Goal: Task Accomplishment & Management: Complete application form

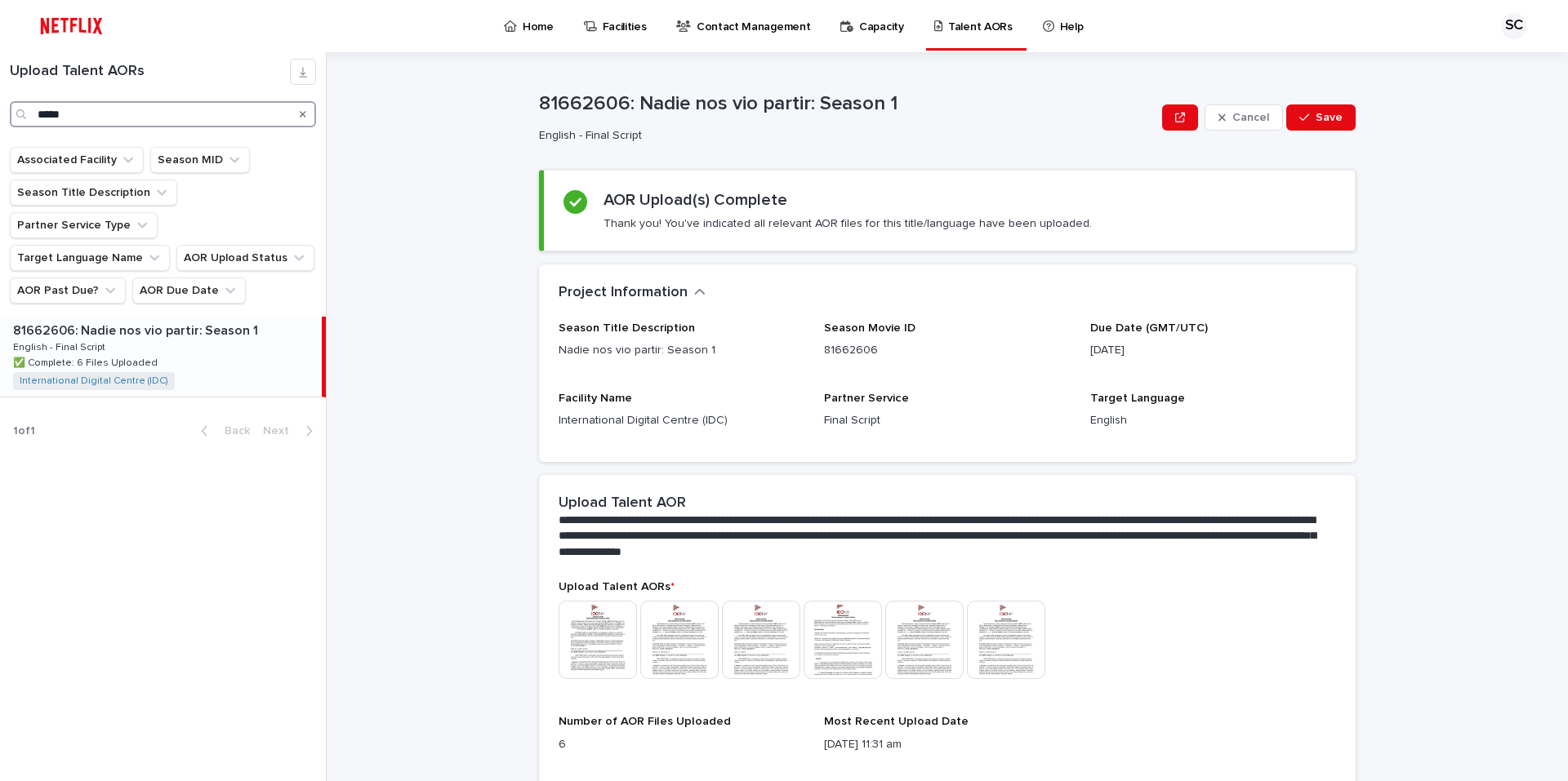
drag, startPoint x: 100, startPoint y: 116, endPoint x: 92, endPoint y: 113, distance: 8.5
click at [94, 115] on input "*****" at bounding box center [162, 115] width 306 height 26
drag, startPoint x: 69, startPoint y: 111, endPoint x: 41, endPoint y: 116, distance: 28.4
click at [46, 116] on input "*****" at bounding box center [162, 115] width 306 height 26
type input "*"
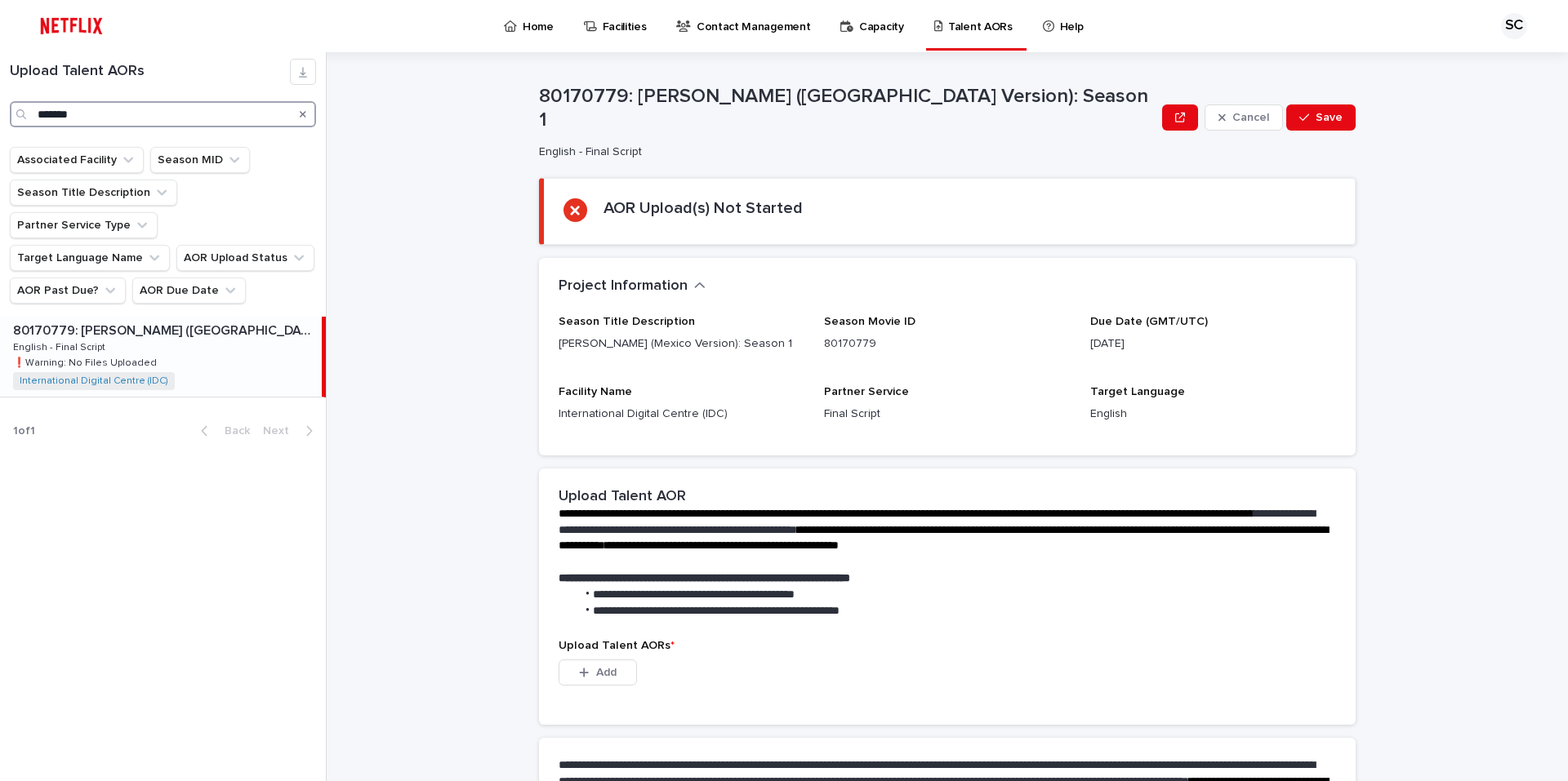
type input "*******"
click at [70, 338] on p "English - Final Script" at bounding box center [61, 346] width 95 height 15
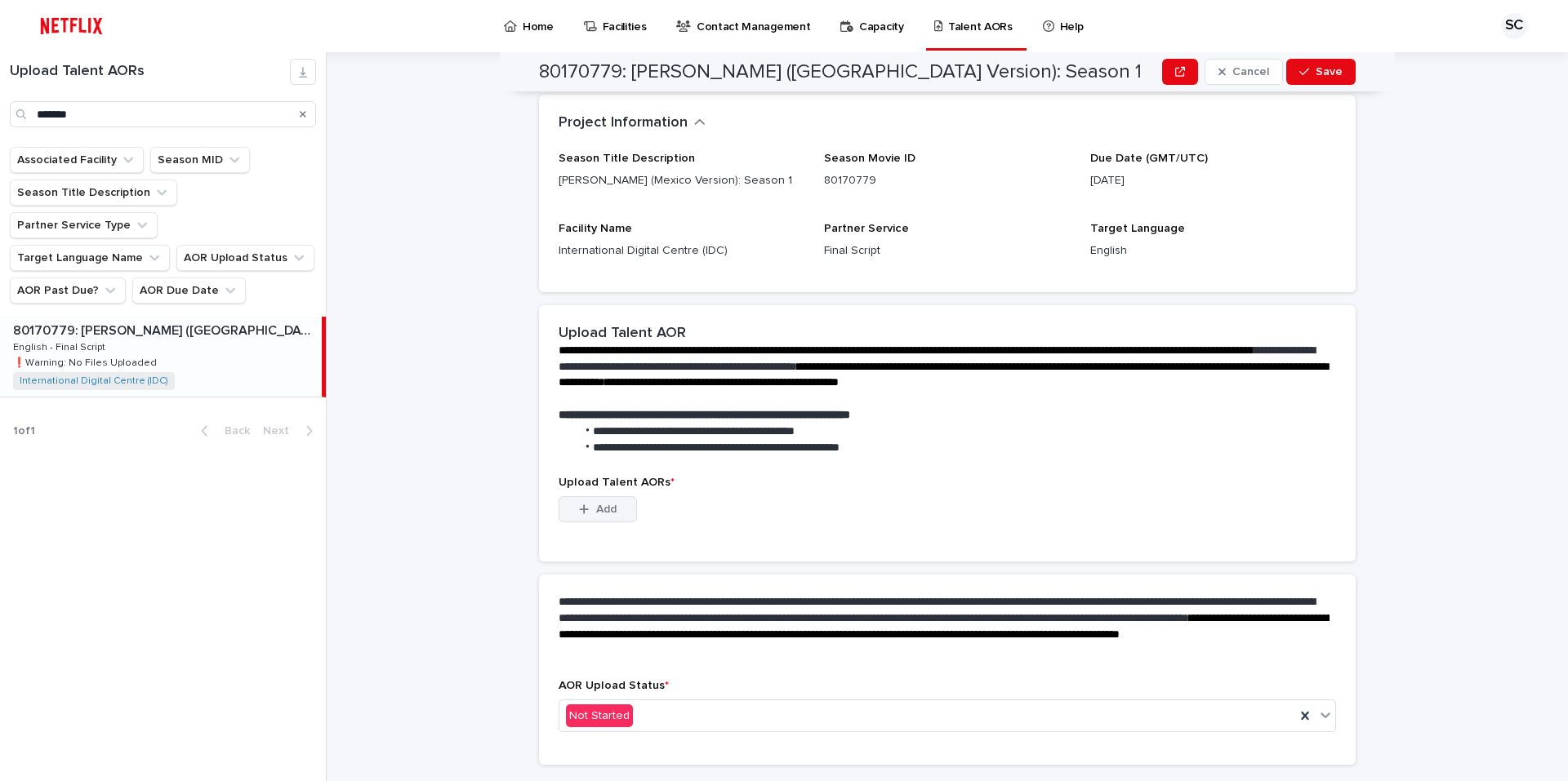
scroll to position [197, 0]
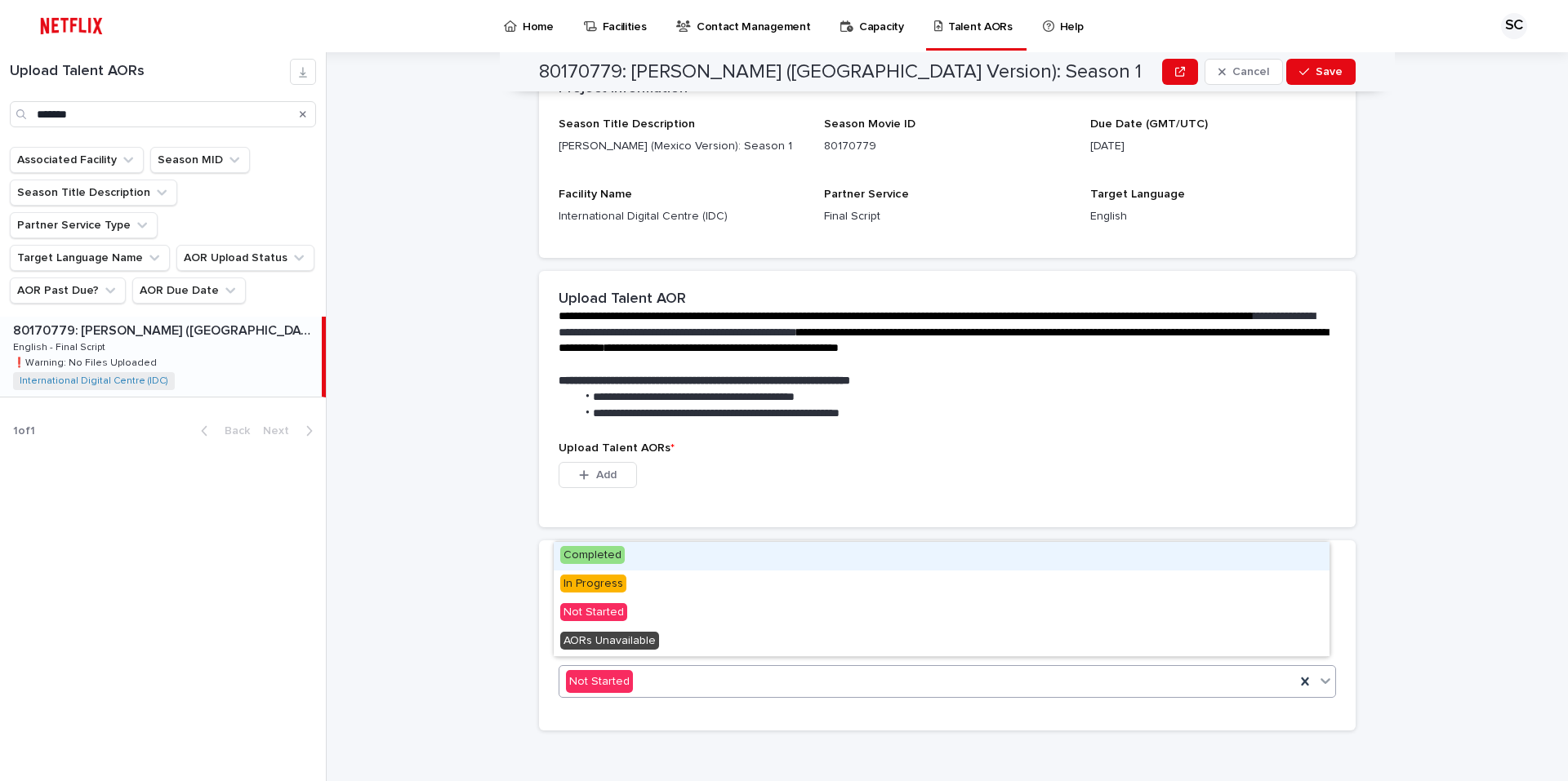
click at [637, 674] on div "Not Started" at bounding box center [927, 681] width 735 height 27
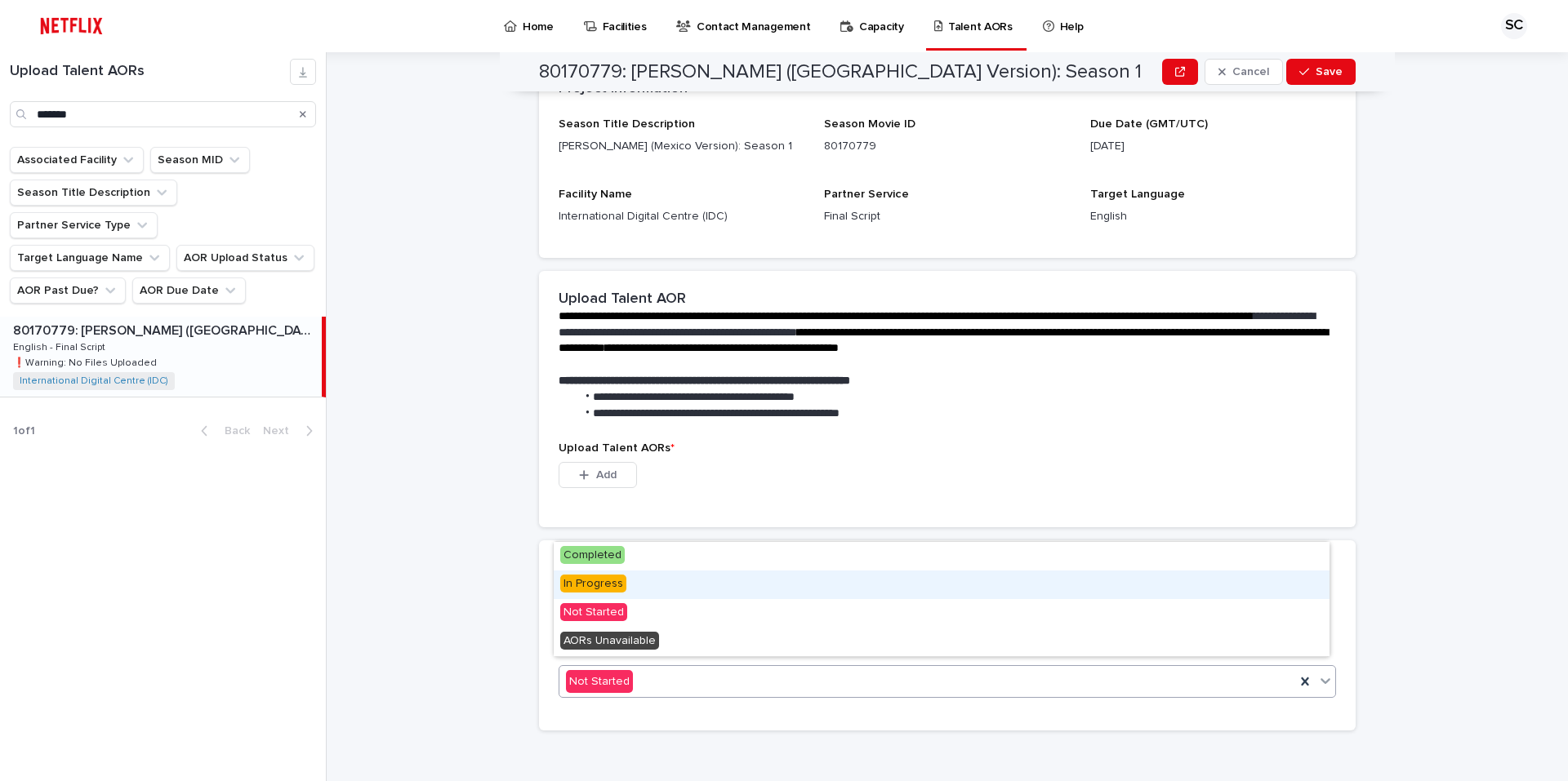
click at [618, 581] on span "In Progress" at bounding box center [593, 584] width 66 height 18
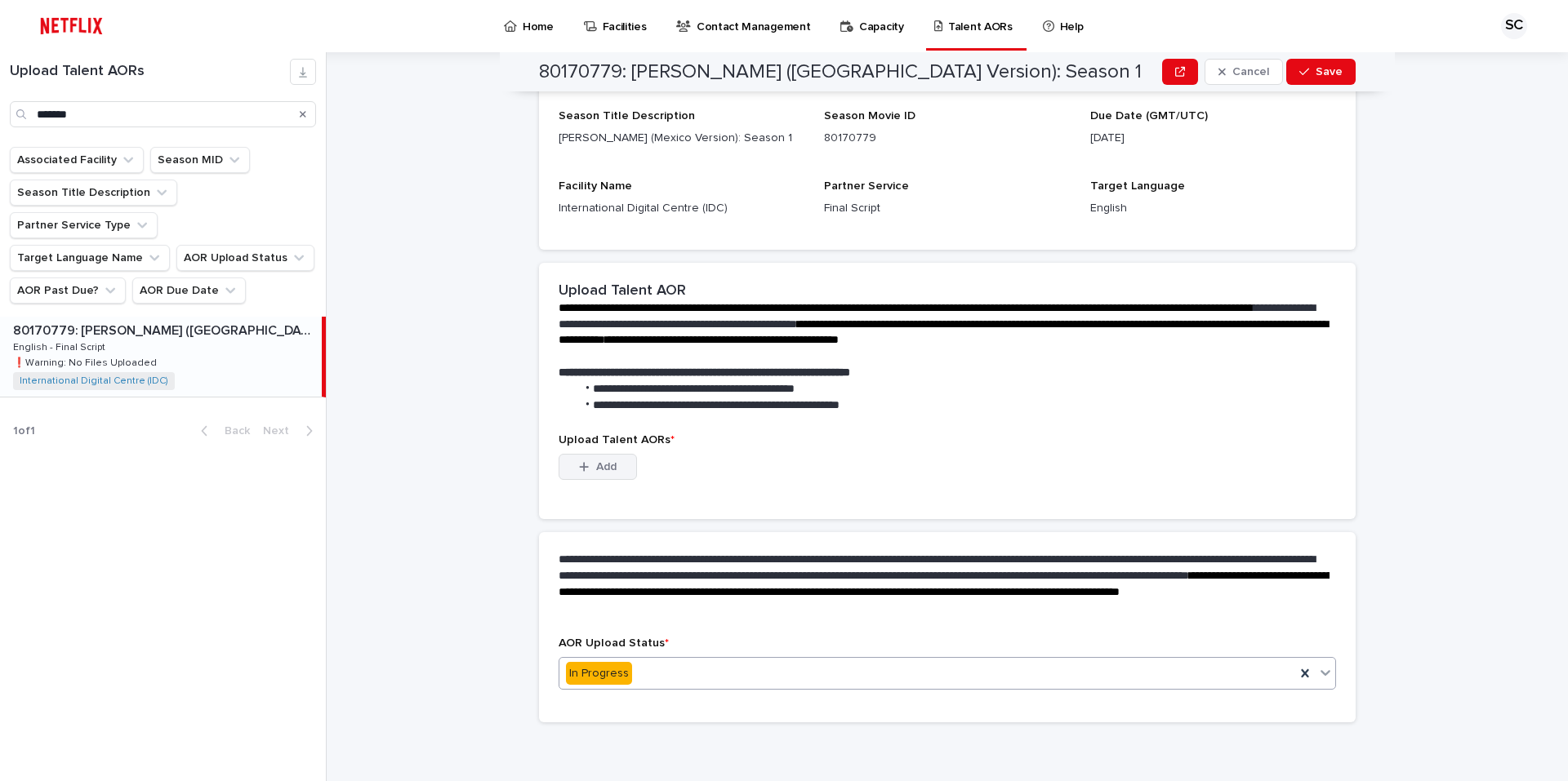
scroll to position [117, 0]
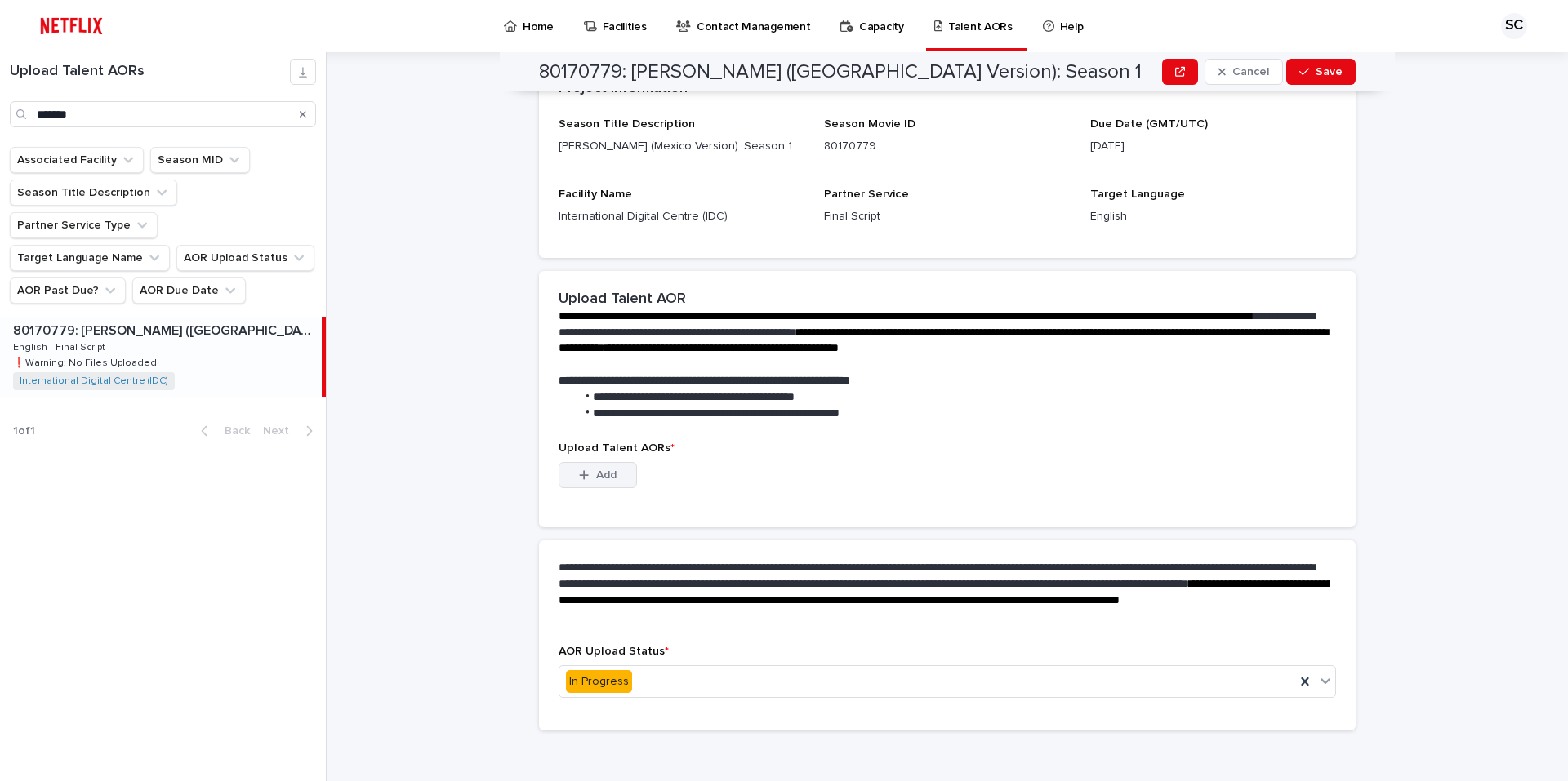
click at [597, 470] on span "Add" at bounding box center [606, 474] width 20 height 11
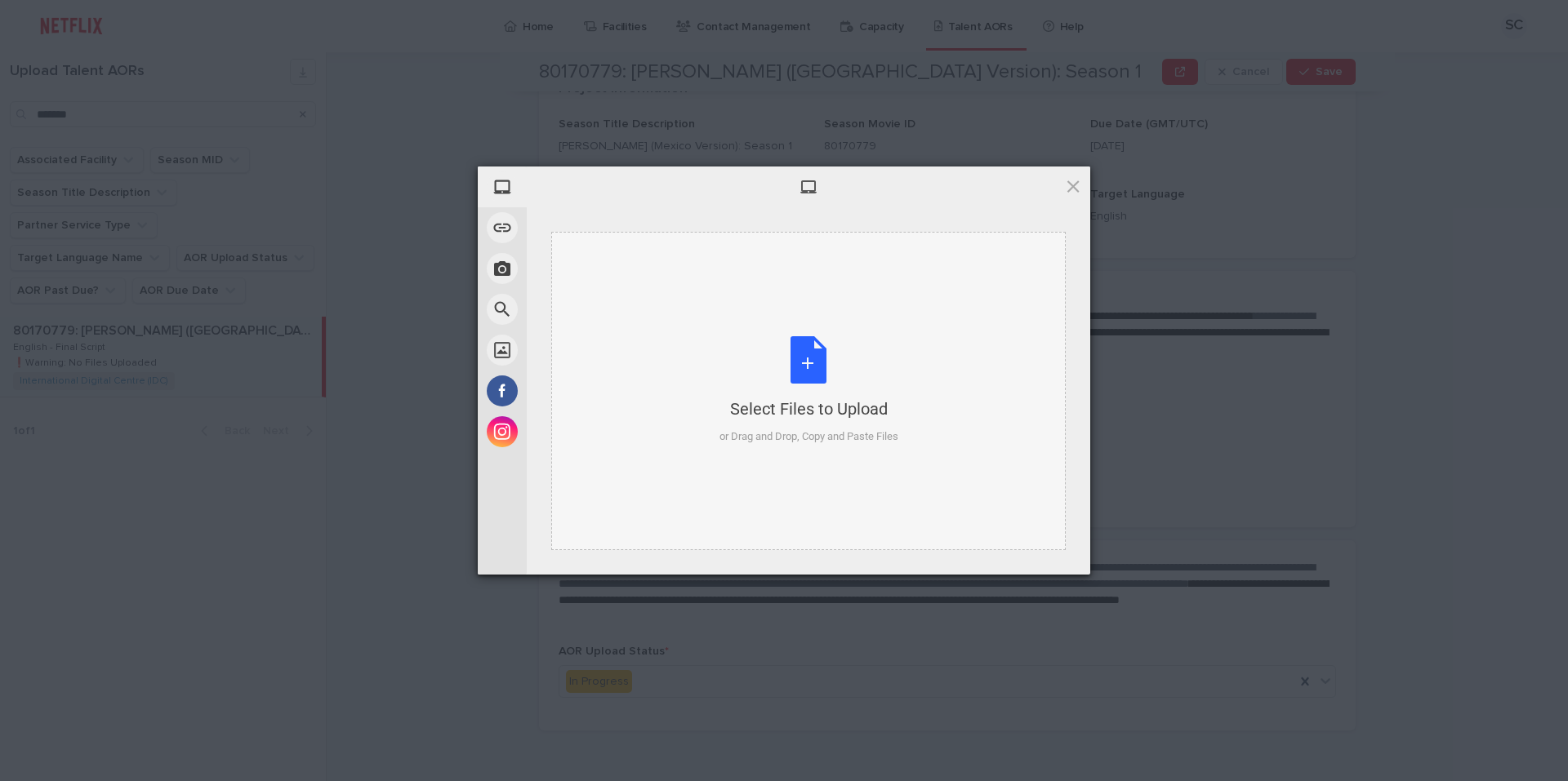
click at [803, 384] on div "Select Files to Upload or Drag and Drop, Copy and Paste Files" at bounding box center [809, 390] width 179 height 108
click at [796, 369] on div "Select Files to Upload or Drag and Drop, Copy and Paste Files" at bounding box center [809, 390] width 179 height 108
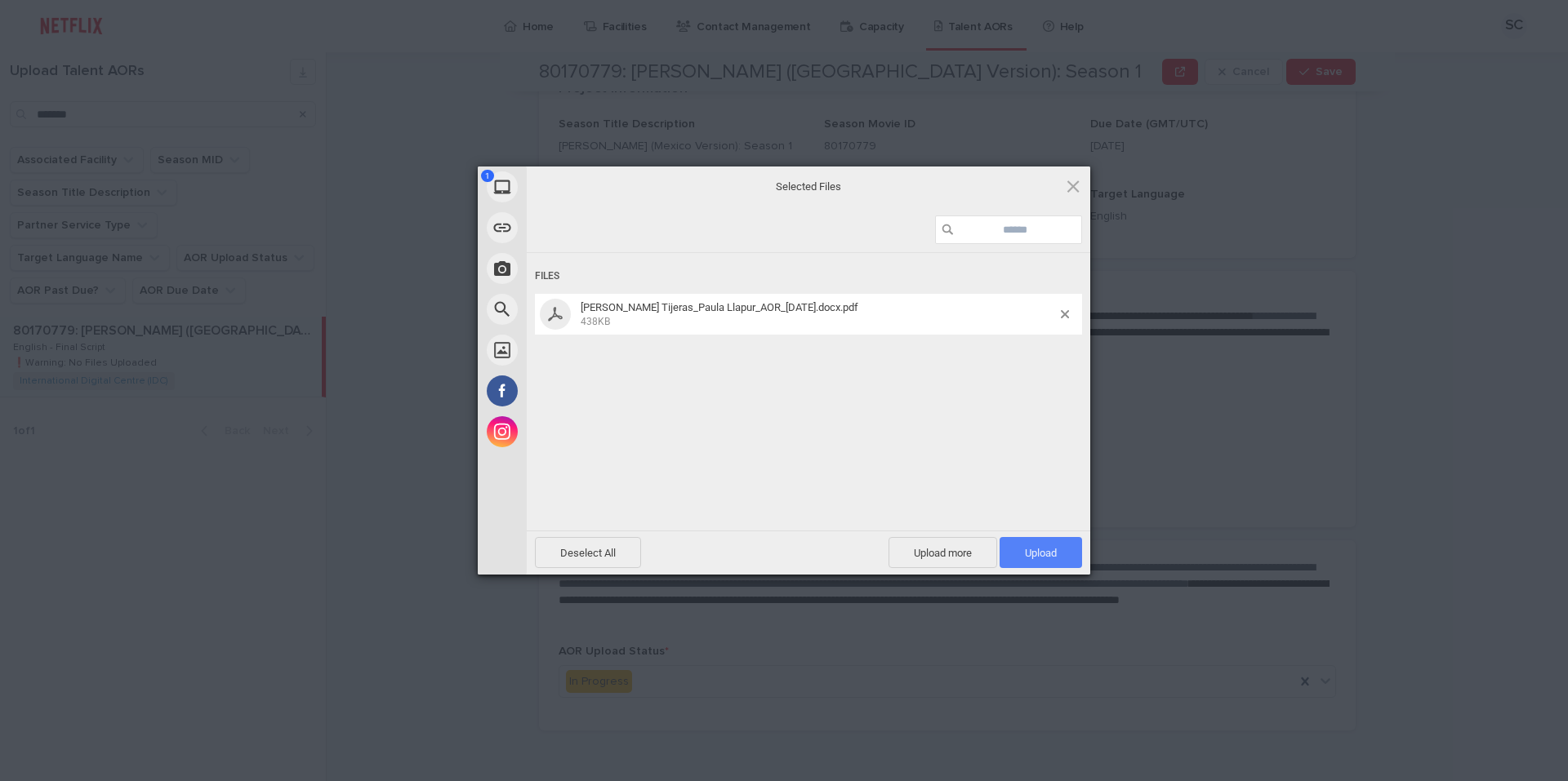
click at [1027, 558] on span "Upload 1" at bounding box center [1041, 553] width 32 height 12
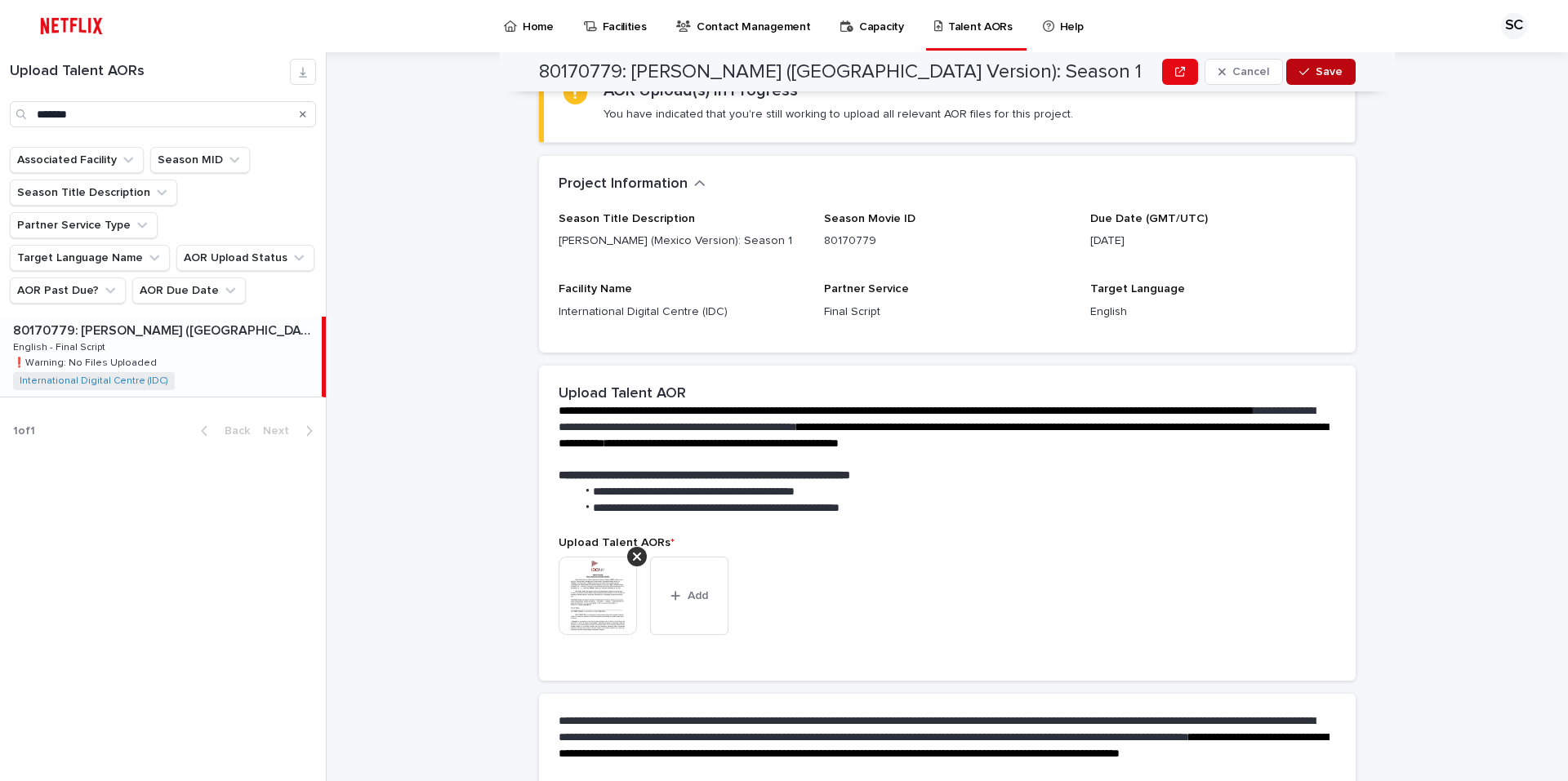
click at [1334, 72] on span "Save" at bounding box center [1329, 71] width 27 height 11
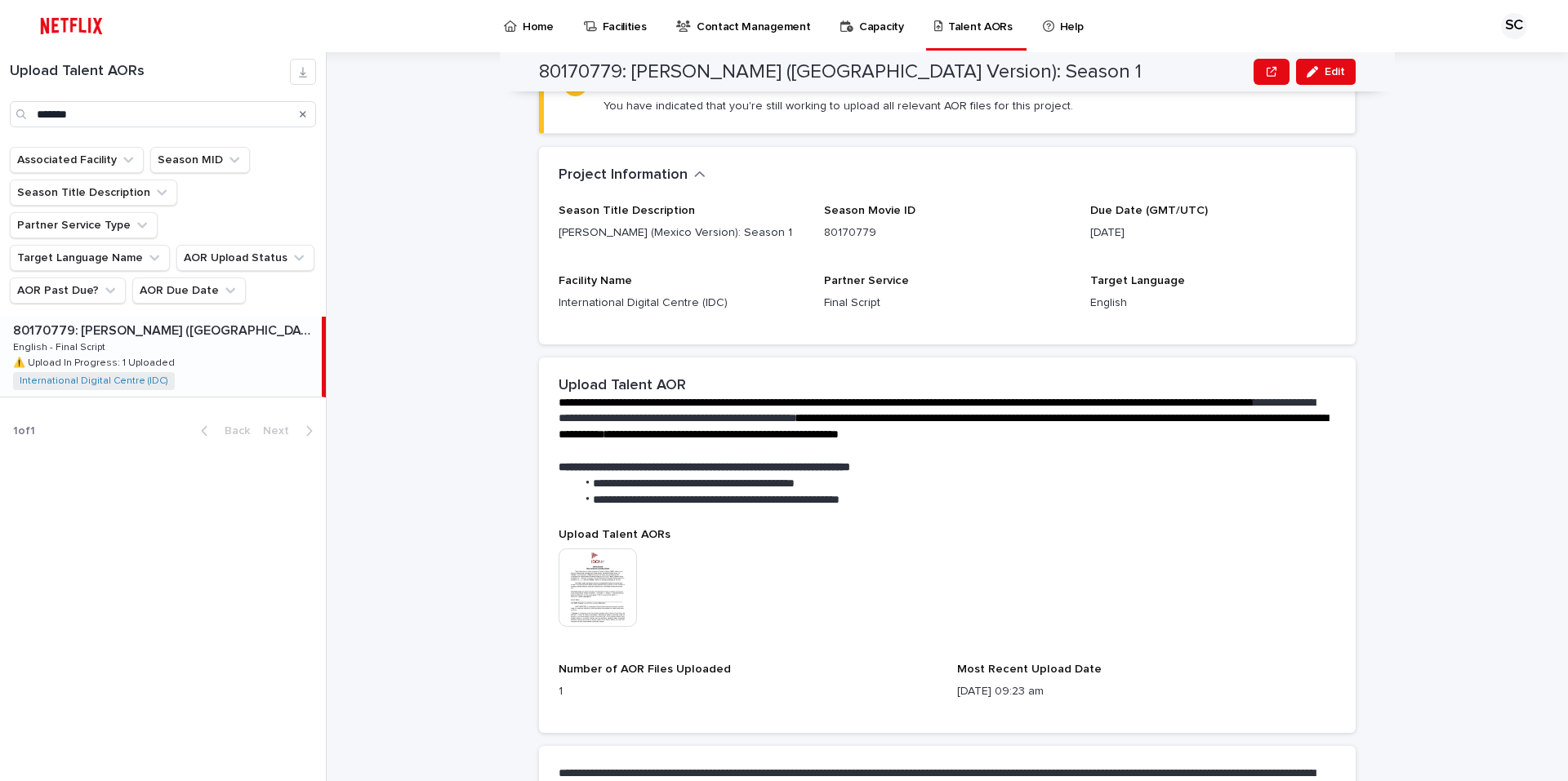
scroll to position [152, 0]
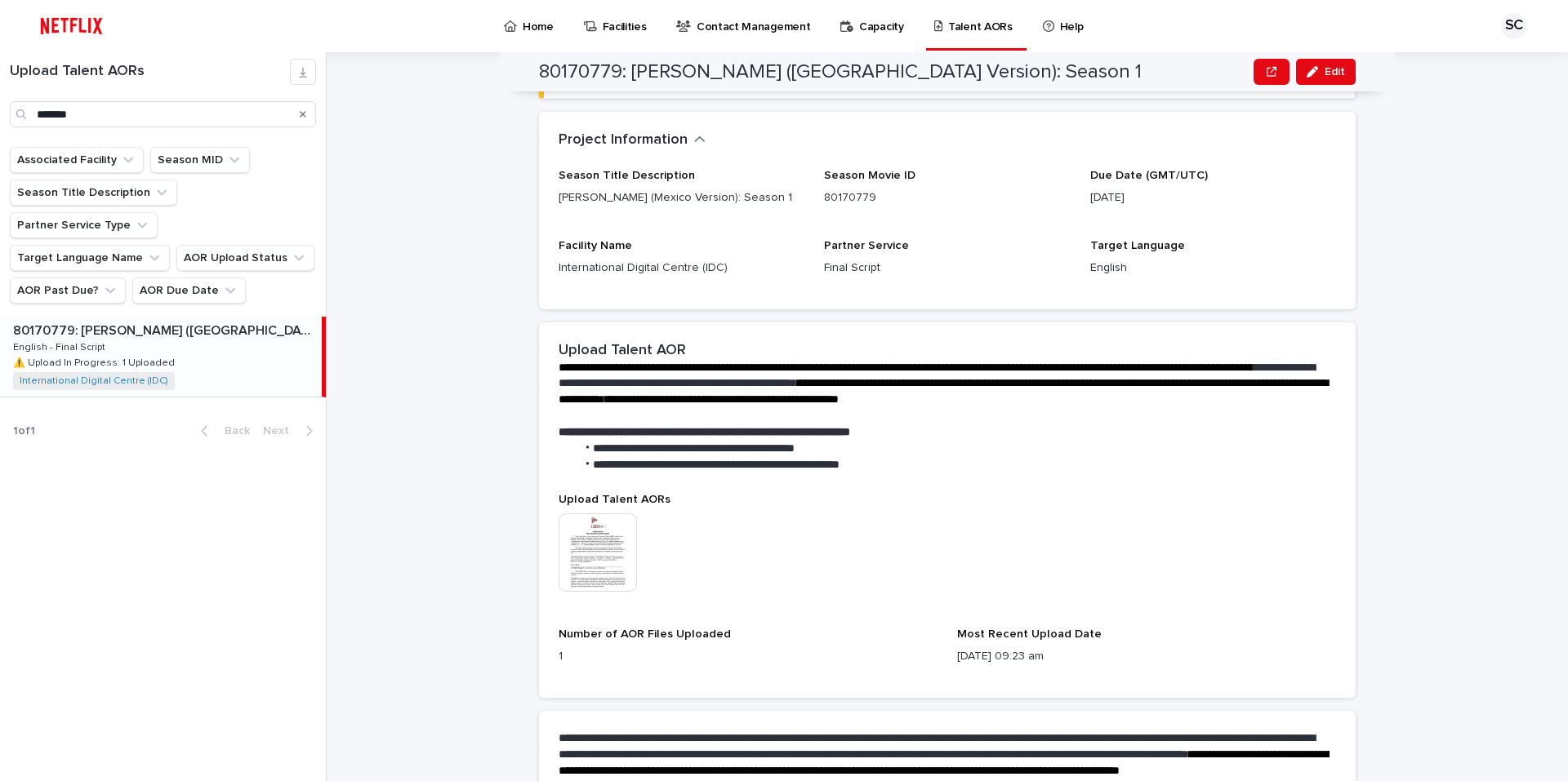
drag, startPoint x: 1312, startPoint y: 77, endPoint x: 1228, endPoint y: 151, distance: 111.9
click at [1312, 77] on icon "button" at bounding box center [1311, 71] width 11 height 11
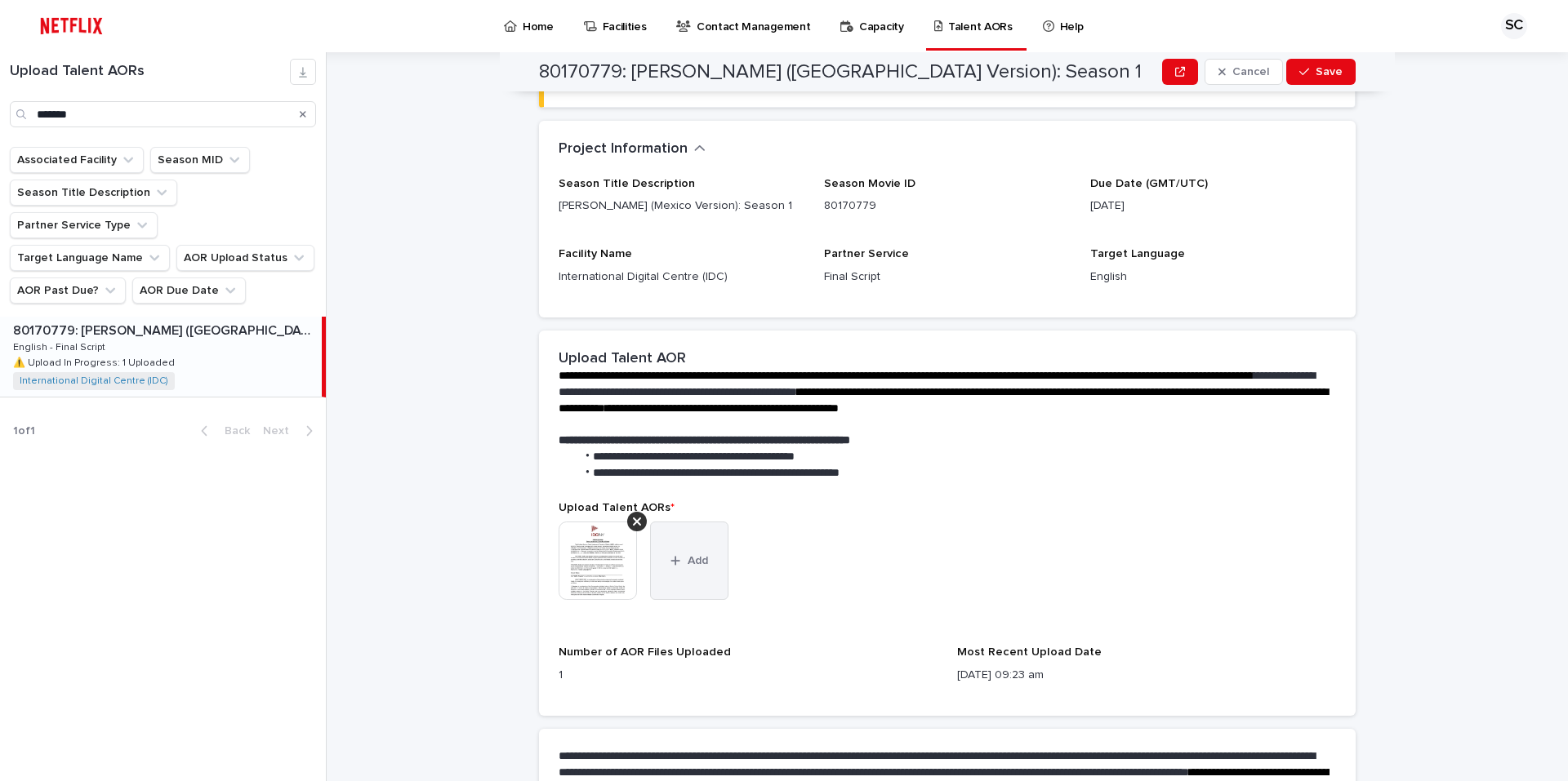
click at [718, 535] on button "Add" at bounding box center [689, 561] width 78 height 78
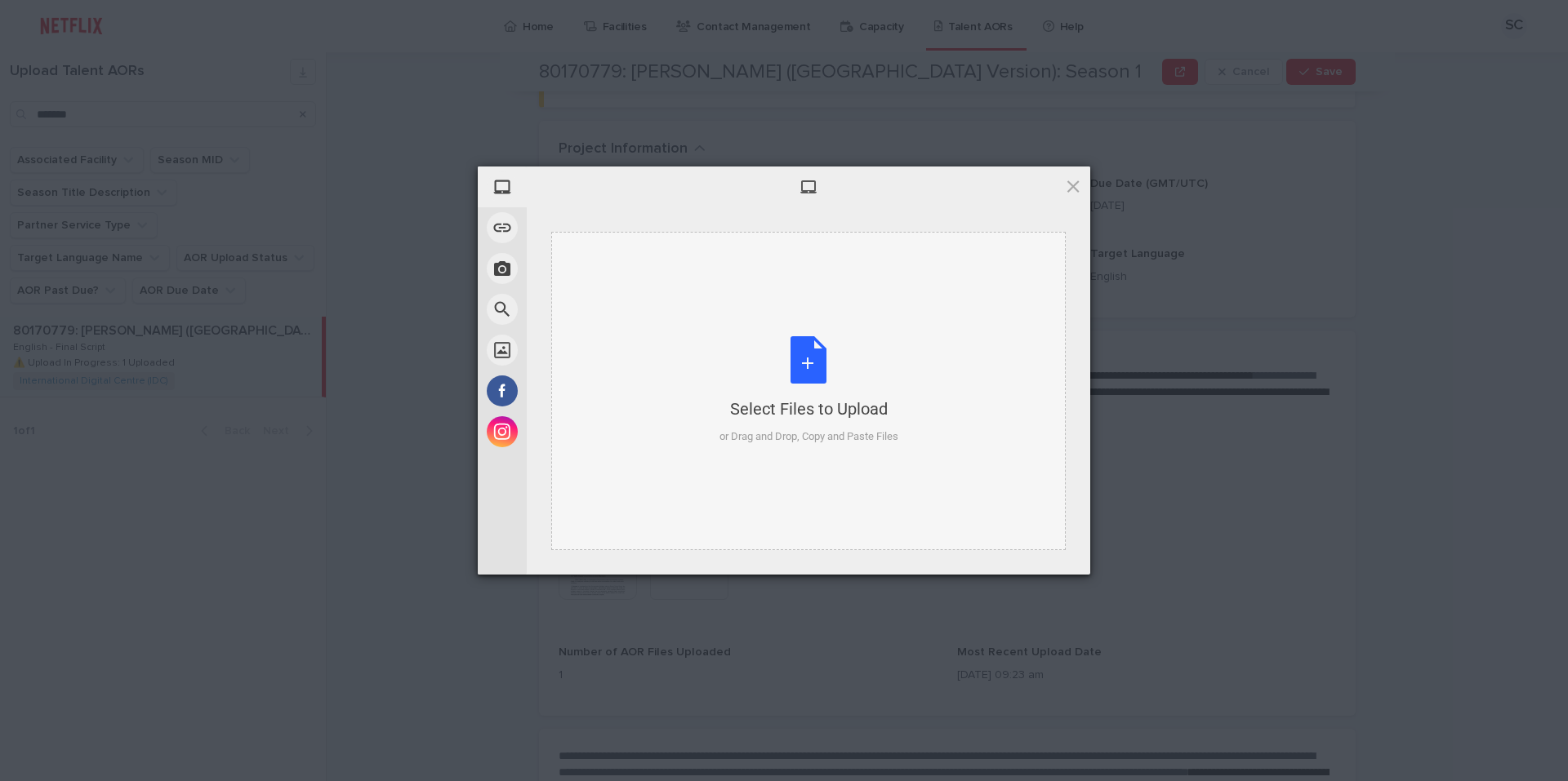
click at [810, 358] on div "Select Files to Upload or Drag and Drop, Copy and Paste Files" at bounding box center [809, 390] width 179 height 108
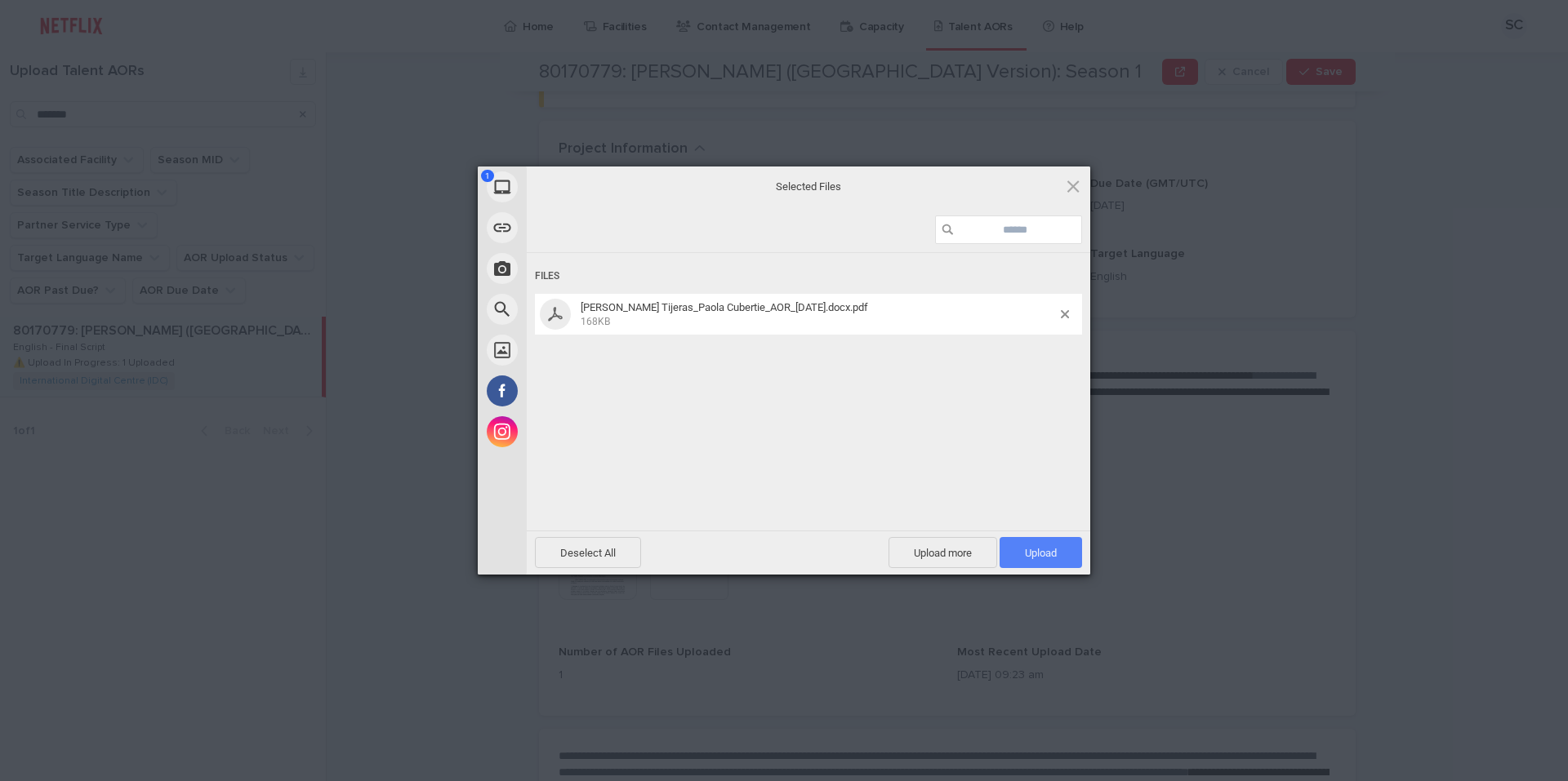
click at [1022, 550] on span "Upload 1" at bounding box center [1041, 552] width 83 height 31
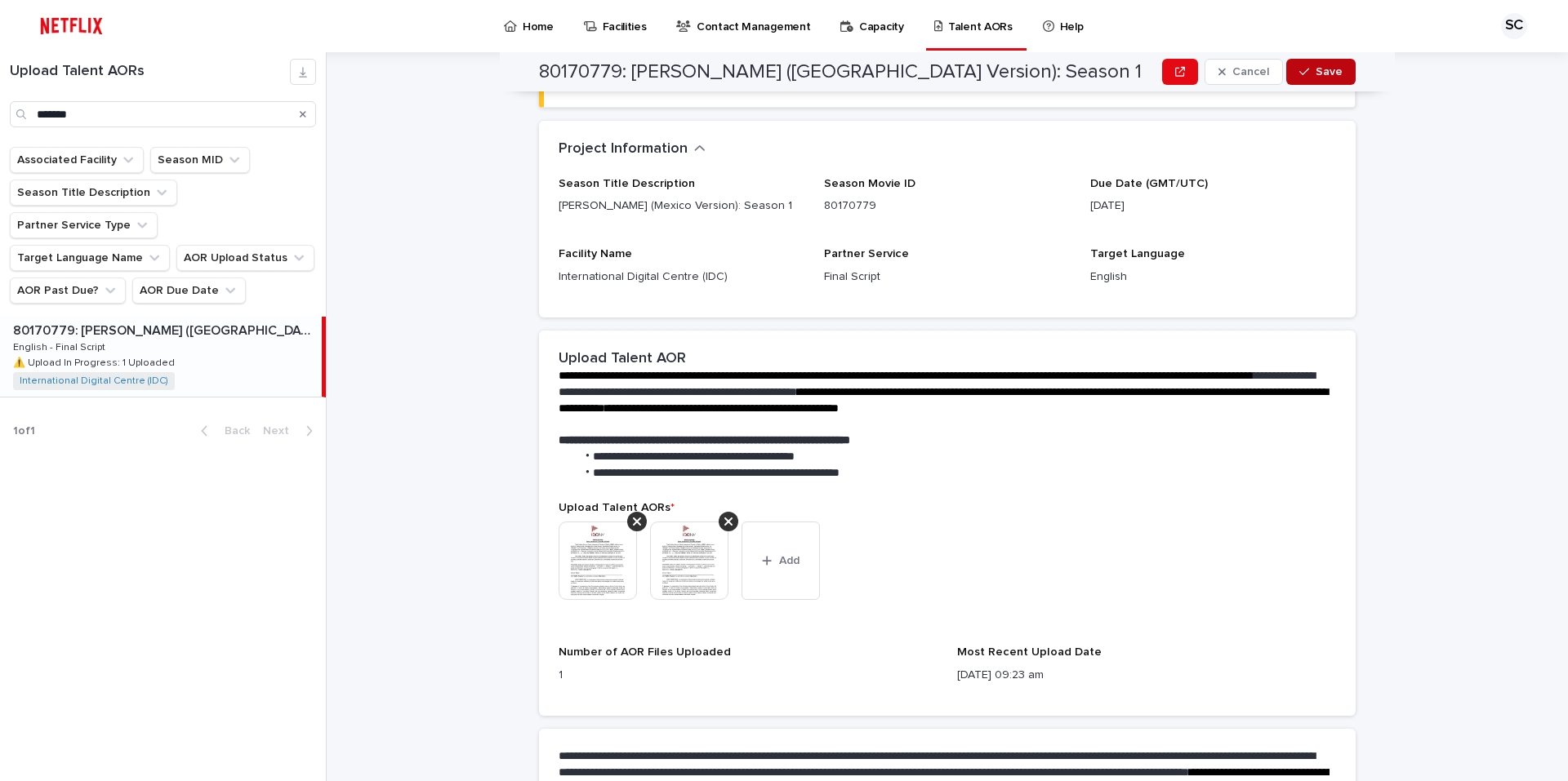
click at [1305, 71] on div "button" at bounding box center [1307, 71] width 17 height 11
